Goal: Task Accomplishment & Management: Complete application form

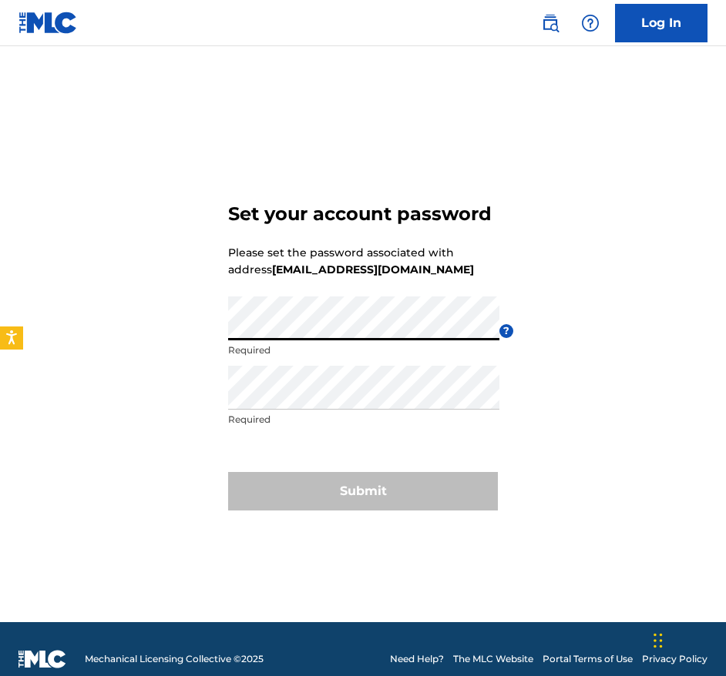
click at [206, 326] on div "Set your account password Please set the password associated with address [EMAI…" at bounding box center [363, 354] width 726 height 538
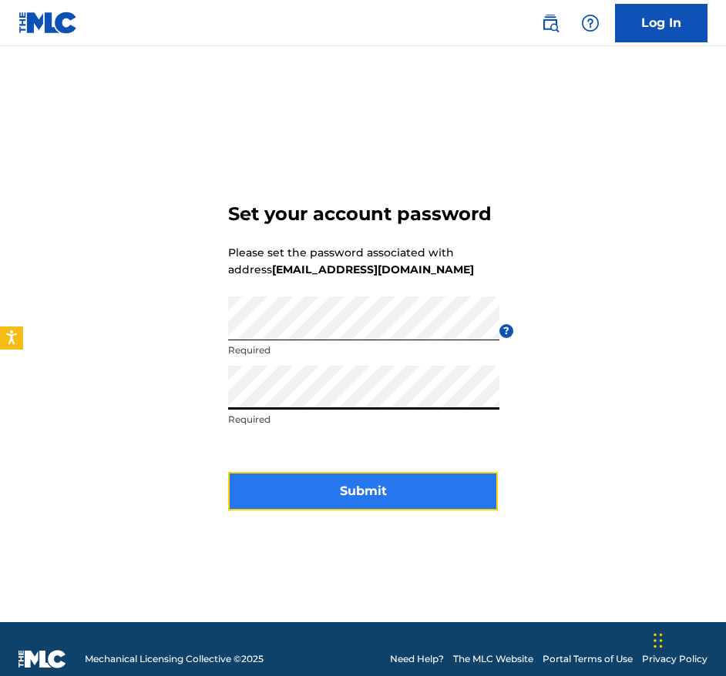
click at [367, 492] on button "Submit" at bounding box center [363, 491] width 270 height 39
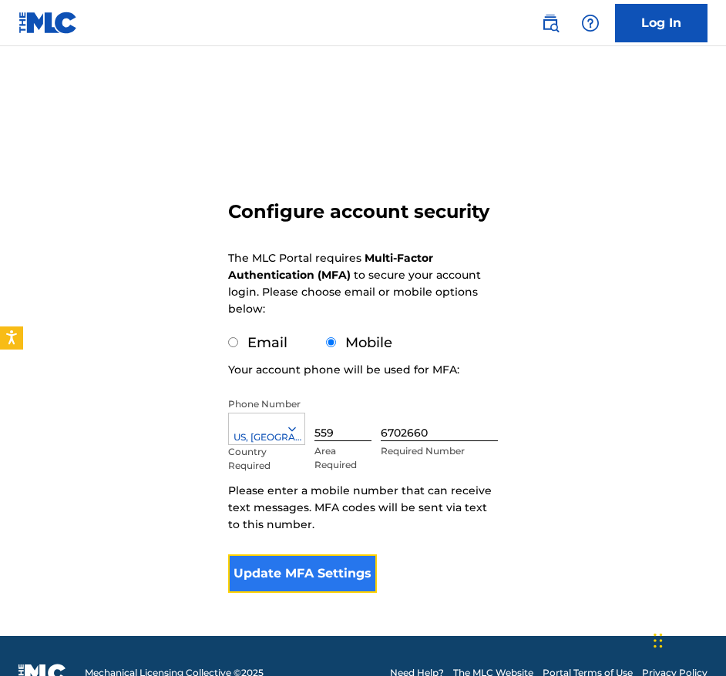
click at [322, 575] on button "Update MFA Settings" at bounding box center [302, 574] width 149 height 39
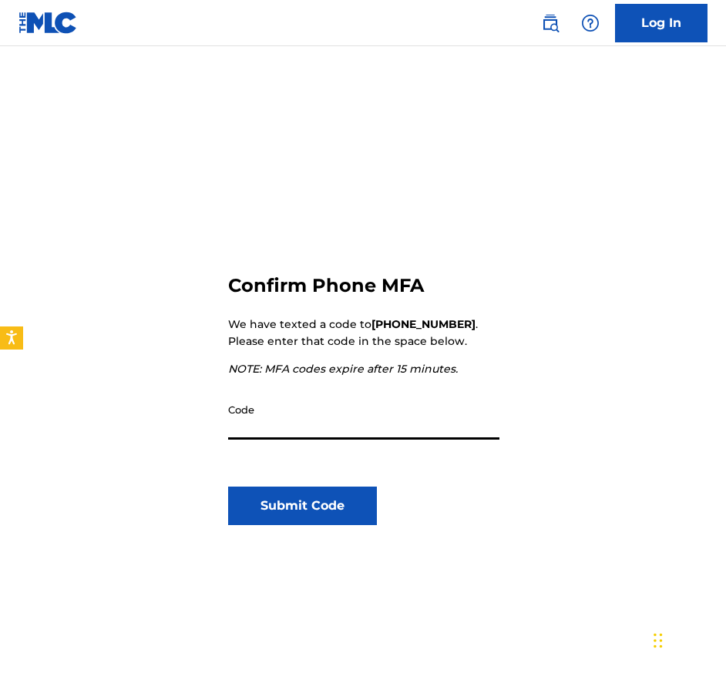
click at [312, 425] on input "Code" at bounding box center [363, 418] width 271 height 44
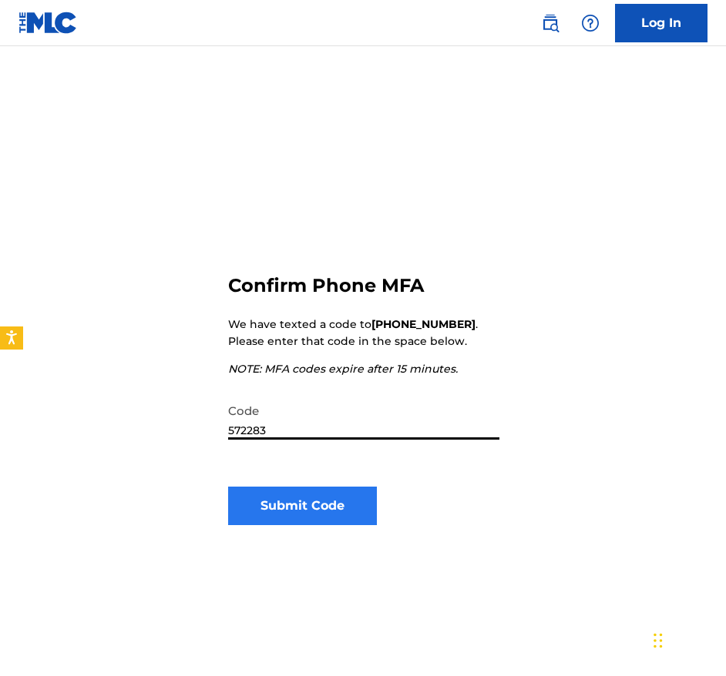
type input "572283"
click at [283, 511] on button "Submit Code" at bounding box center [302, 506] width 149 height 39
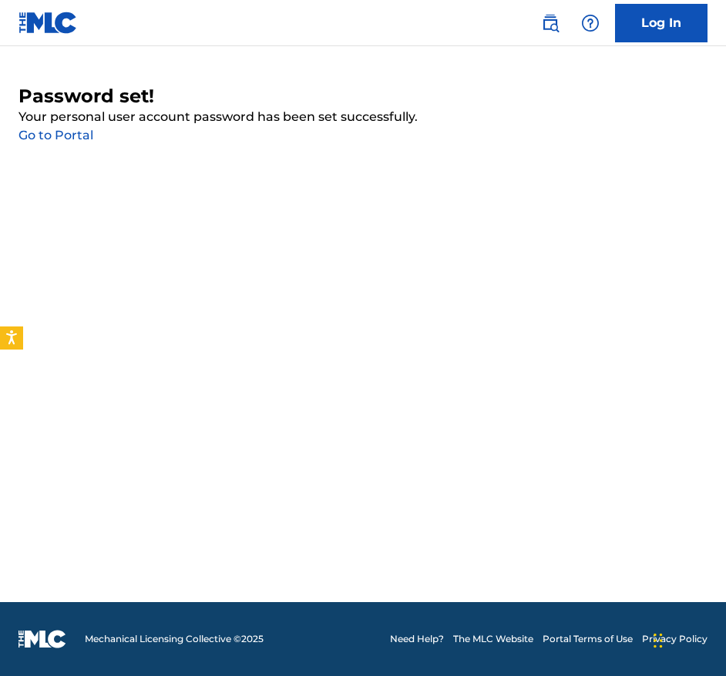
click at [83, 138] on link "Go to Portal" at bounding box center [55, 135] width 75 height 15
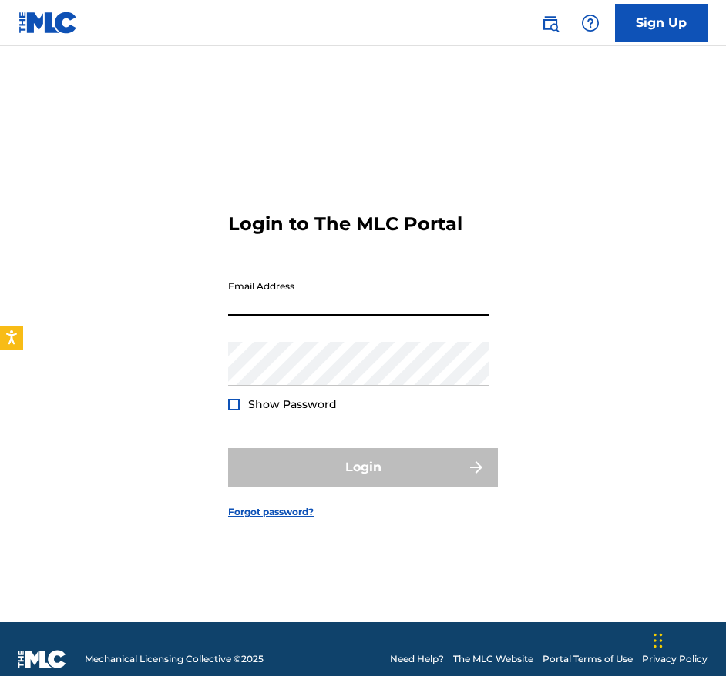
click at [284, 300] on input "Email Address" at bounding box center [358, 295] width 260 height 44
click at [284, 305] on input "Email Address" at bounding box center [358, 295] width 260 height 44
paste input "[EMAIL_ADDRESS][DOMAIN_NAME]"
type input "[EMAIL_ADDRESS][DOMAIN_NAME]"
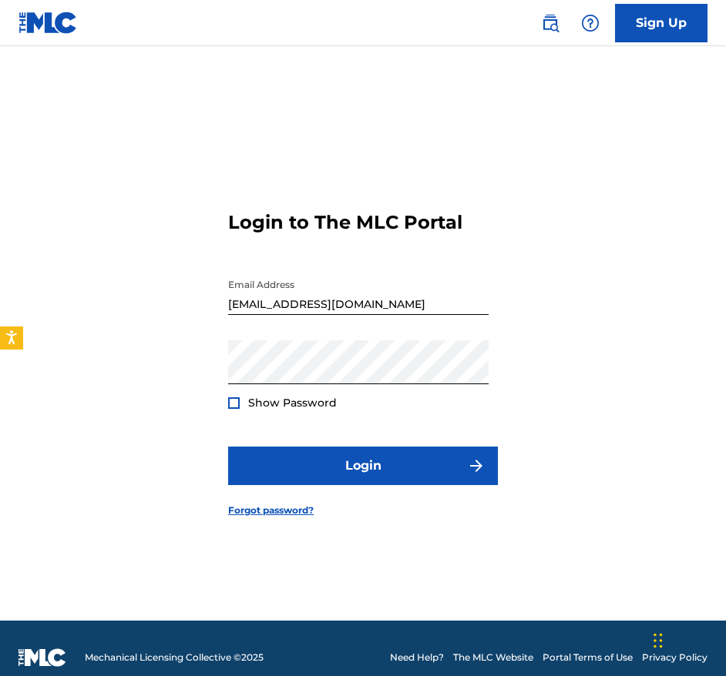
scroll to position [1, 0]
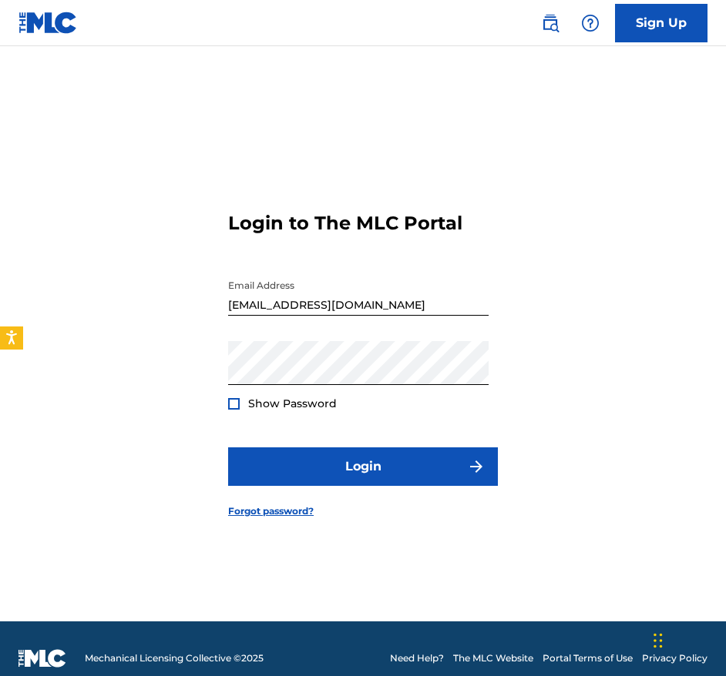
click at [279, 406] on span "Show Password" at bounding box center [292, 404] width 89 height 14
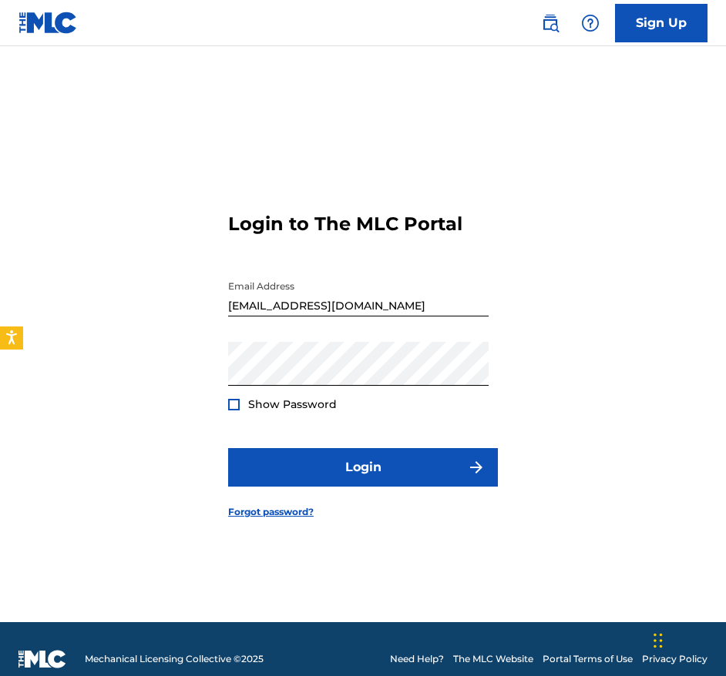
drag, startPoint x: 240, startPoint y: 401, endPoint x: 230, endPoint y: 409, distance: 12.5
click at [234, 405] on div "Show Password" at bounding box center [282, 404] width 109 height 15
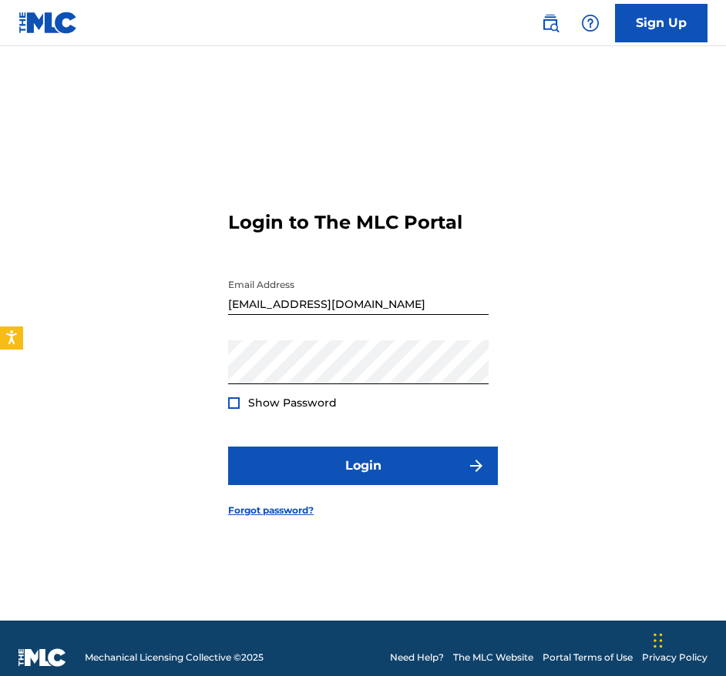
click at [231, 408] on div at bounding box center [234, 404] width 12 height 12
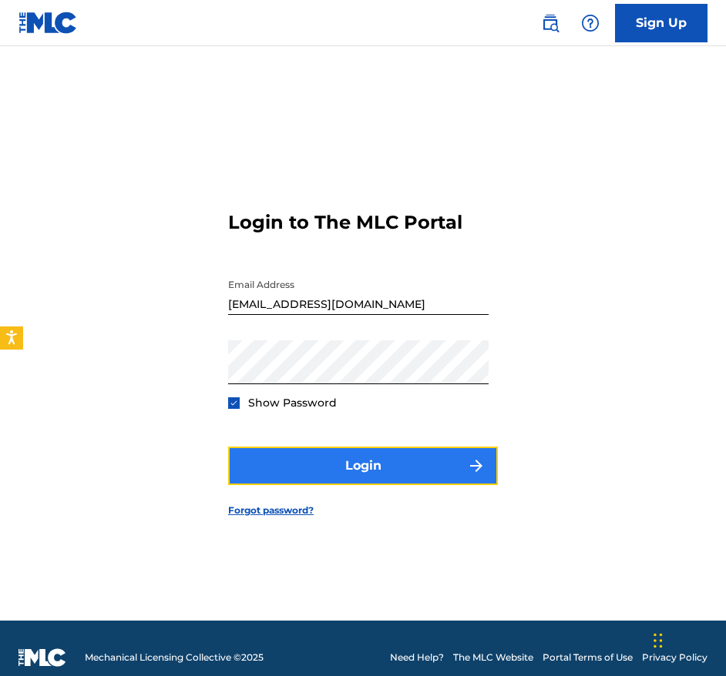
click at [362, 472] on button "Login" at bounding box center [363, 466] width 270 height 39
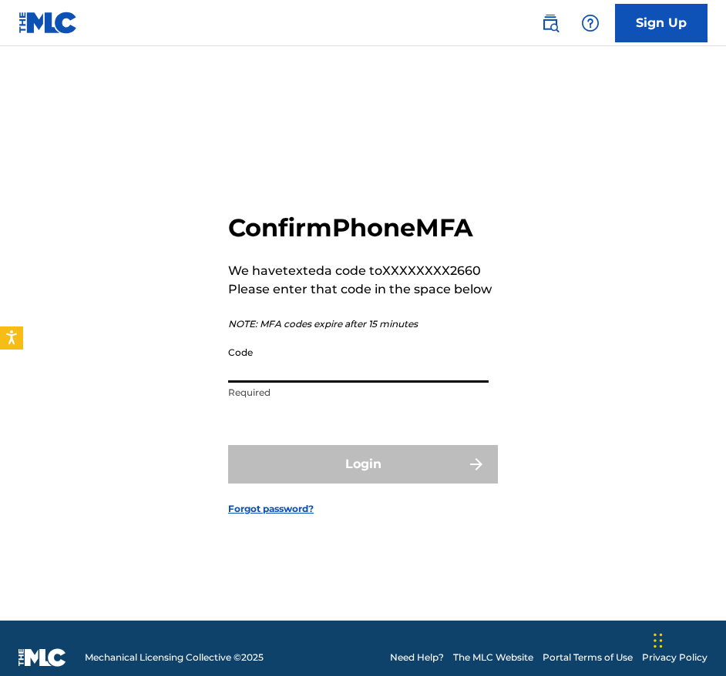
click at [346, 372] on input "Code" at bounding box center [358, 361] width 260 height 44
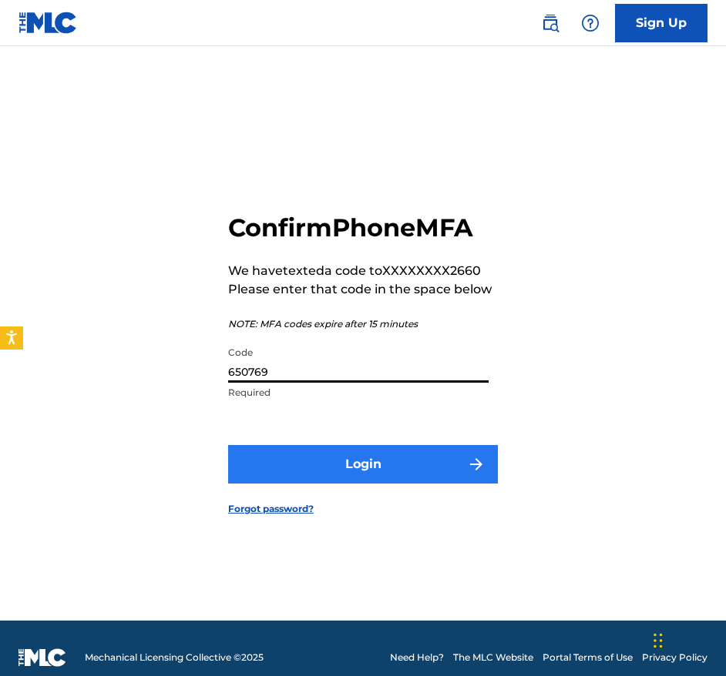
type input "650769"
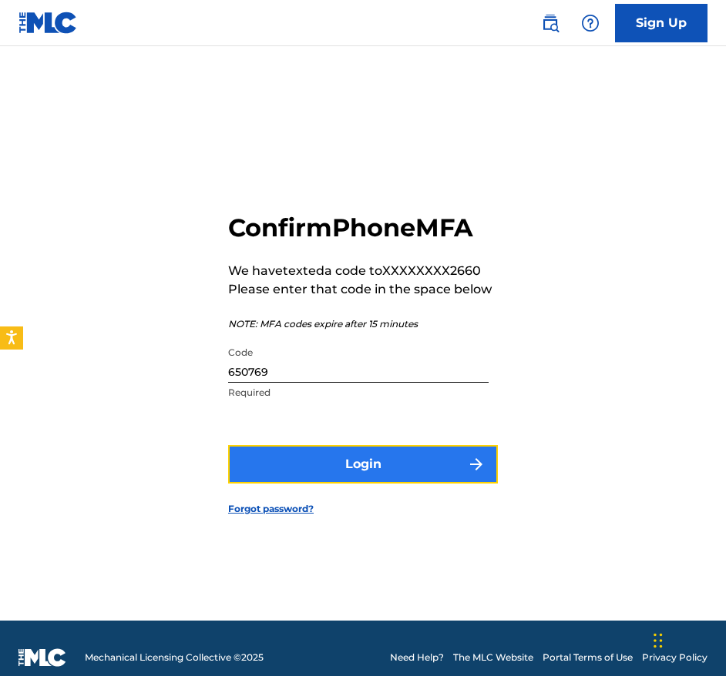
click at [365, 474] on button "Login" at bounding box center [363, 464] width 270 height 39
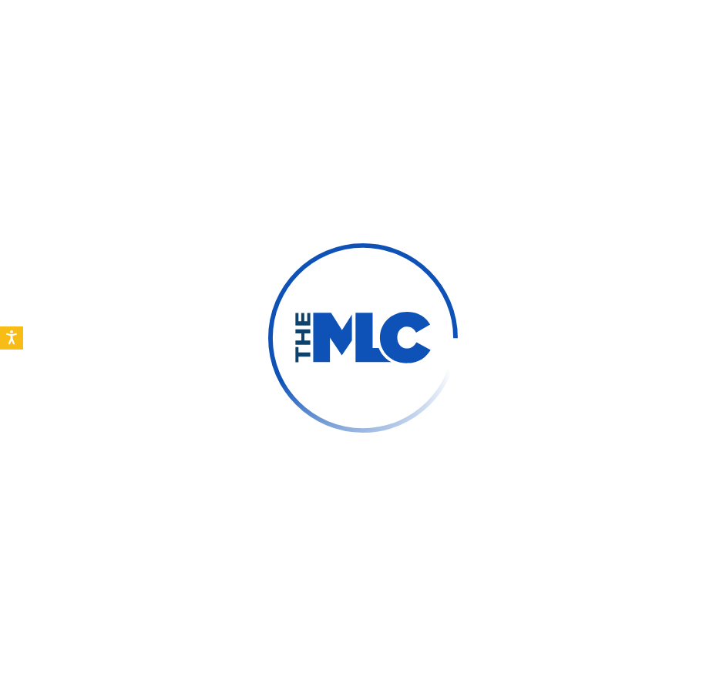
scroll to position [0, 0]
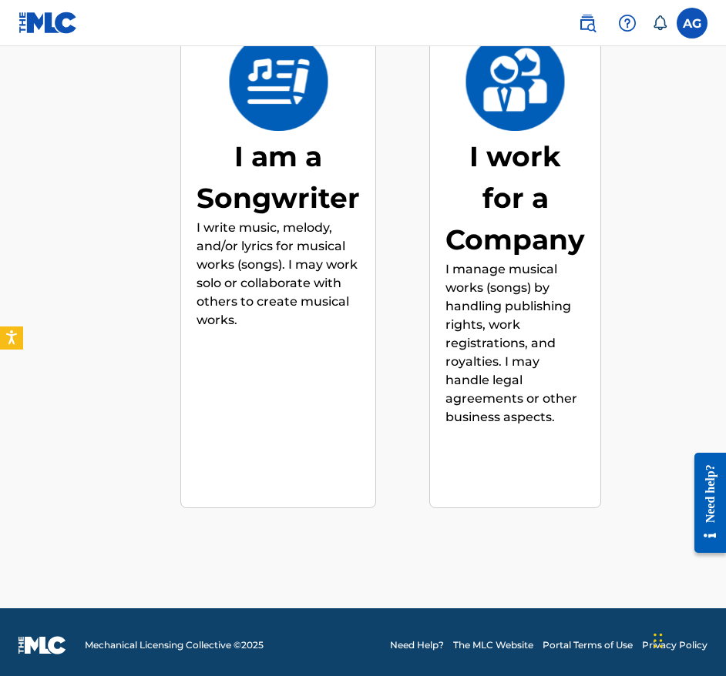
scroll to position [303, 0]
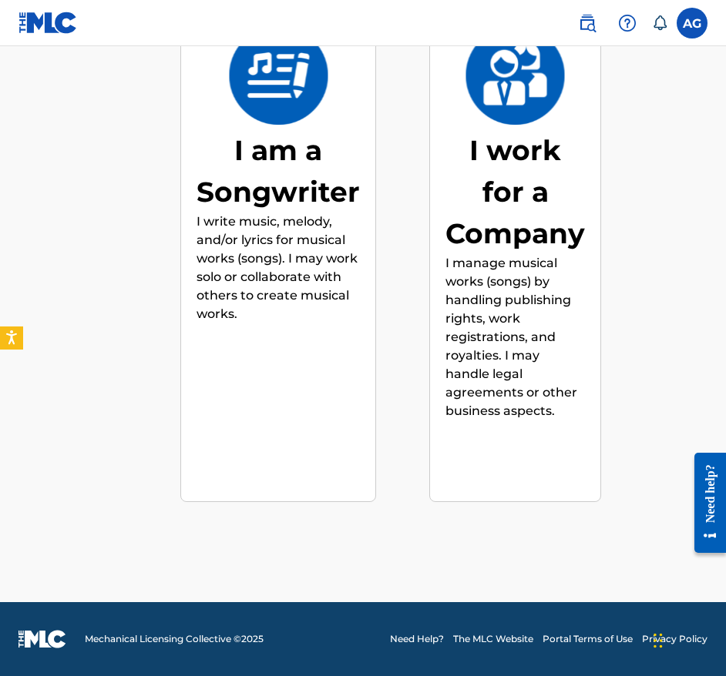
click at [499, 169] on div "I work for a Company" at bounding box center [514, 191] width 139 height 125
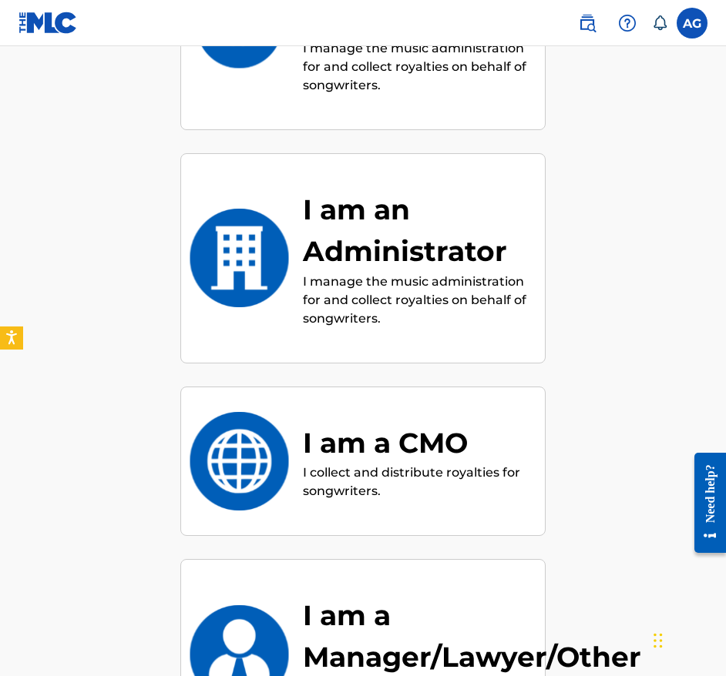
scroll to position [385, 0]
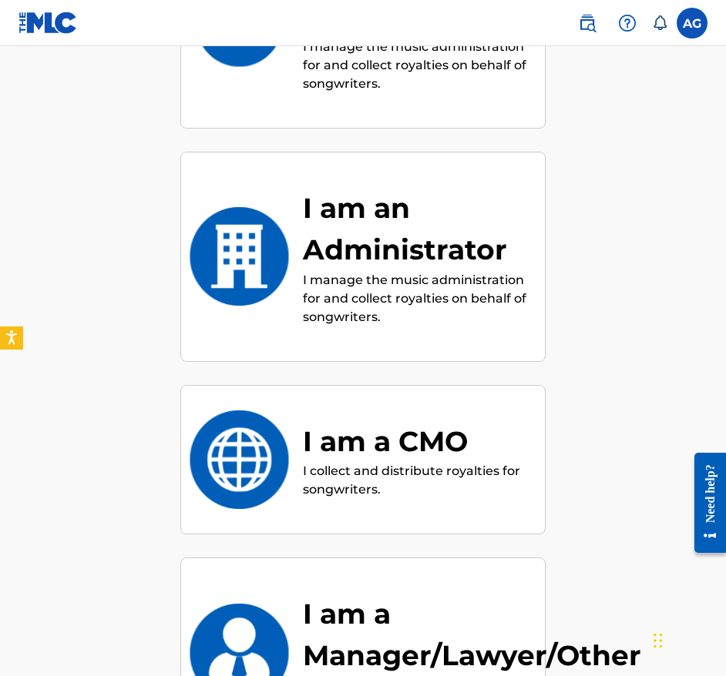
click at [517, 321] on p "I manage the music administration for and collect royalties on behalf of songwr…" at bounding box center [416, 298] width 227 height 55
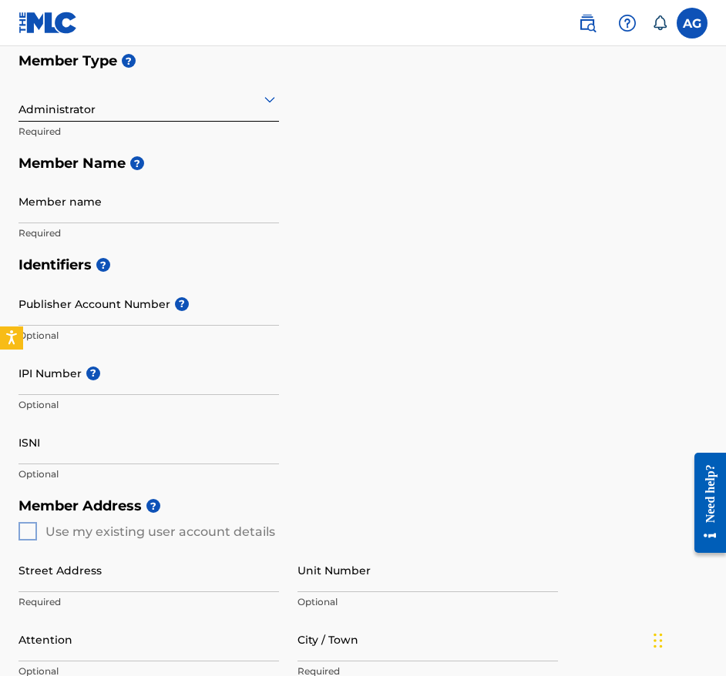
scroll to position [198, 0]
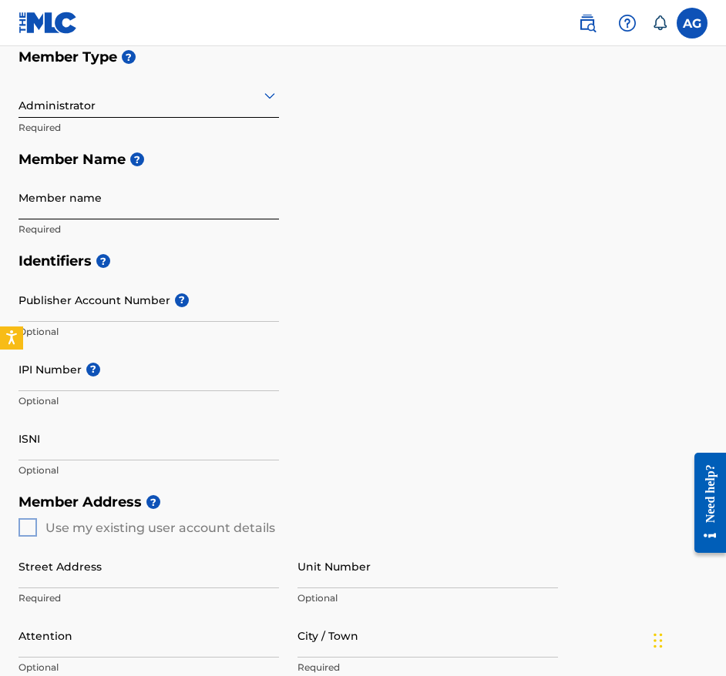
click at [133, 213] on input "Member name" at bounding box center [148, 198] width 260 height 44
type input "[PERSON_NAME] B"
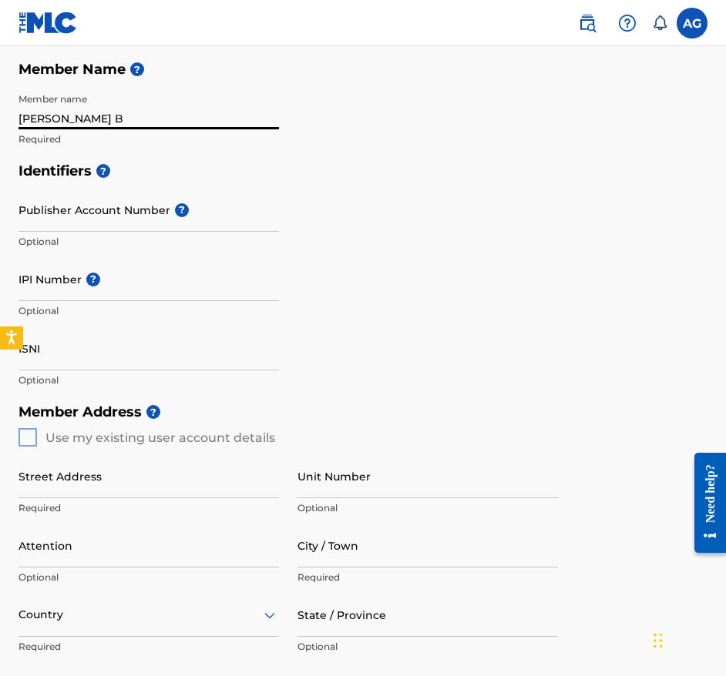
scroll to position [314, 0]
